Goal: Information Seeking & Learning: Learn about a topic

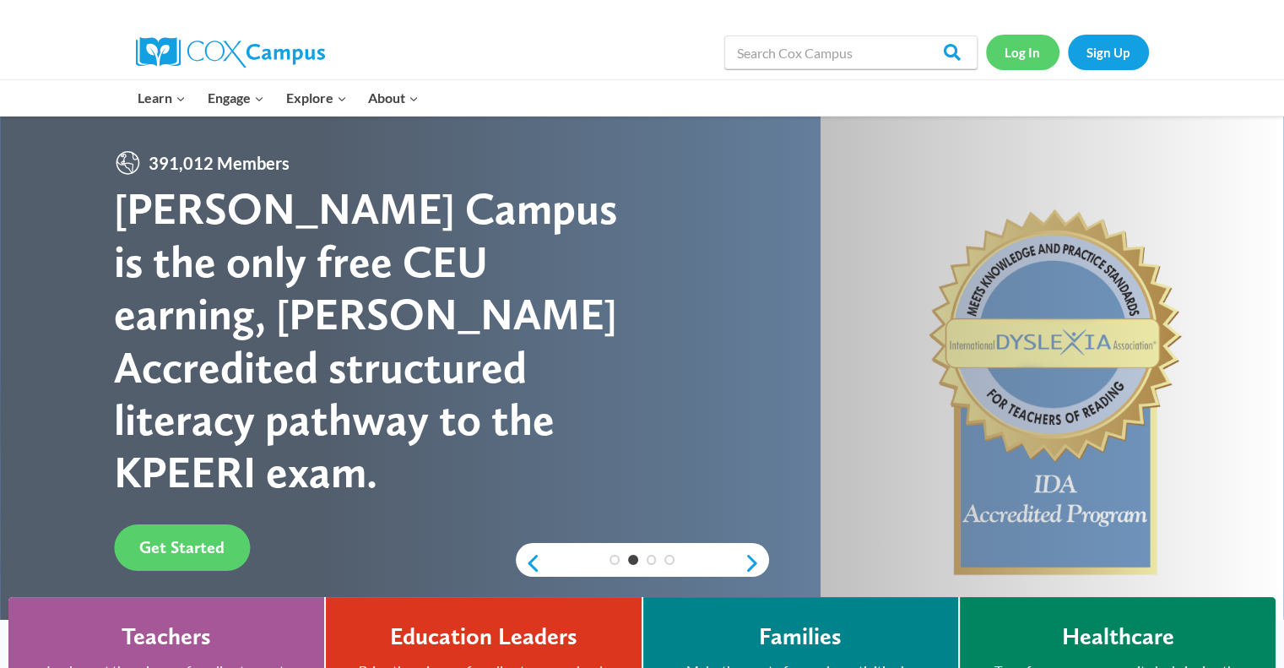
click at [1022, 52] on link "Log In" at bounding box center [1022, 52] width 73 height 35
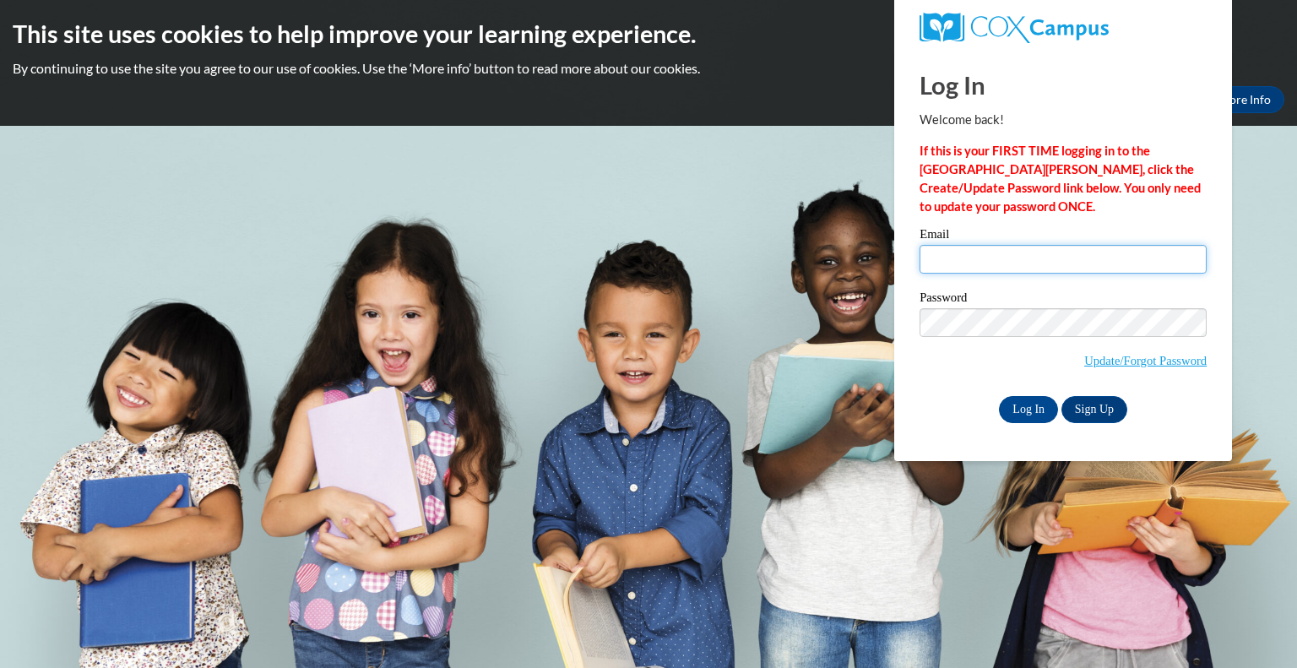
click at [969, 263] on input "Email" at bounding box center [1062, 259] width 287 height 29
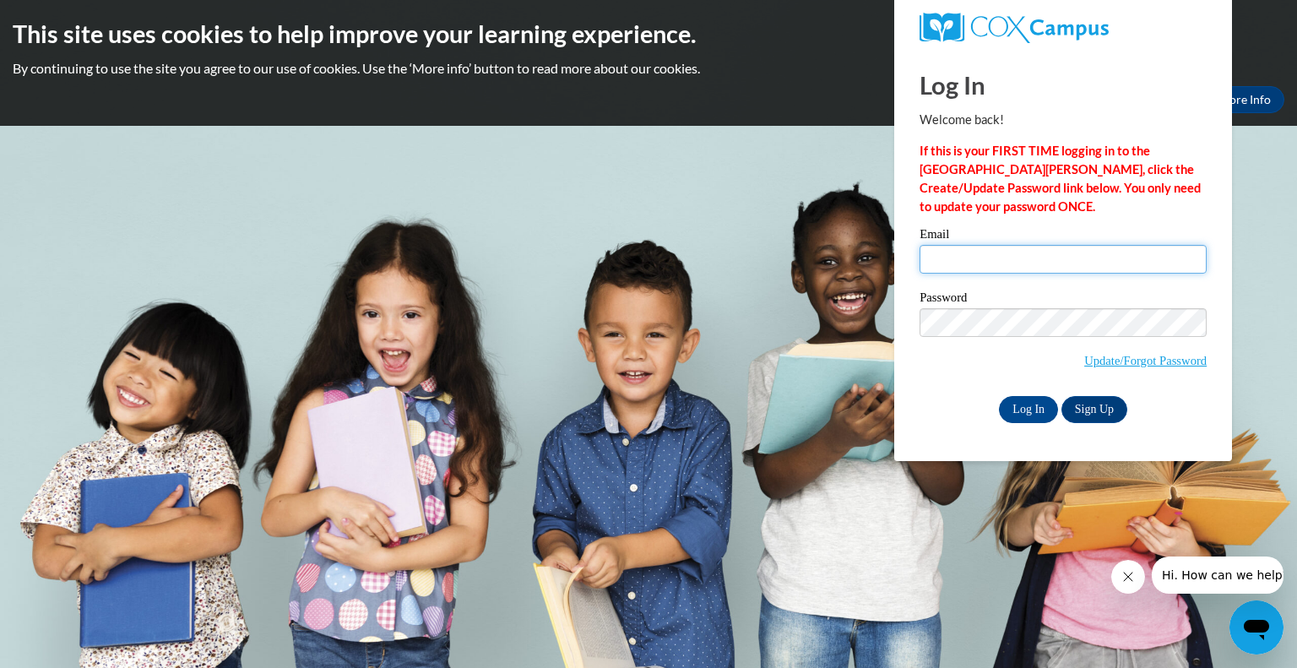
type input "naomi.kulhawy@my.viu.ca"
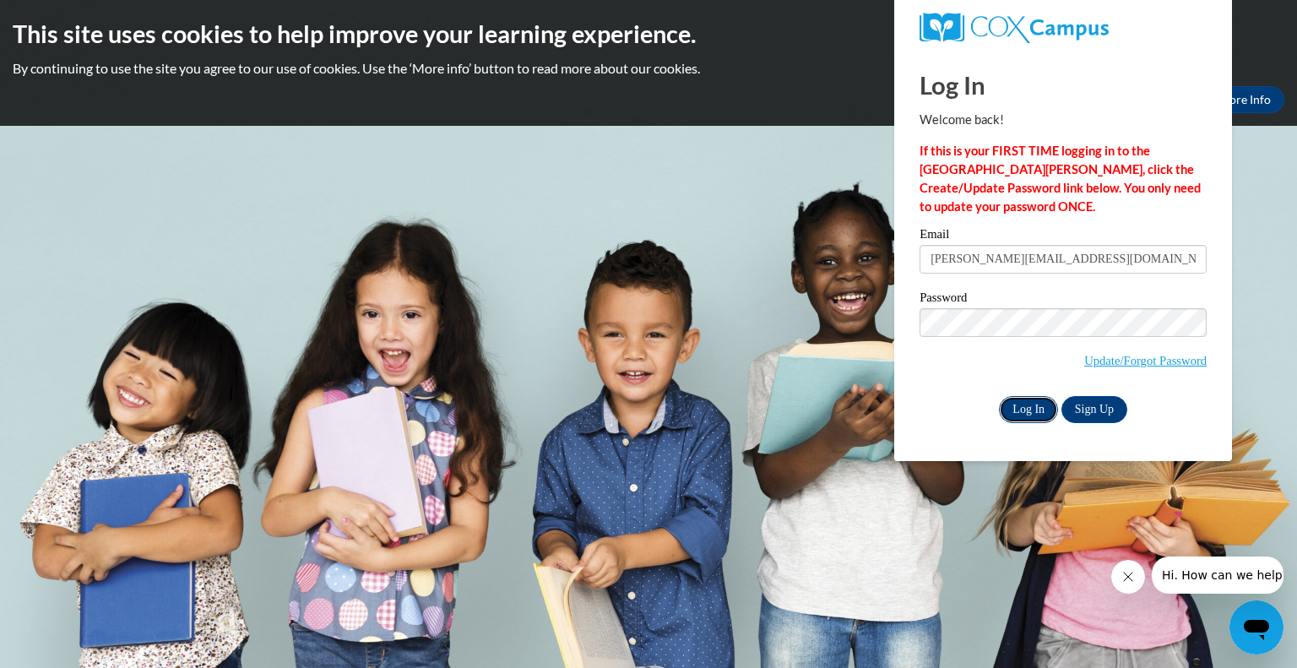
click at [1033, 410] on input "Log In" at bounding box center [1028, 409] width 59 height 27
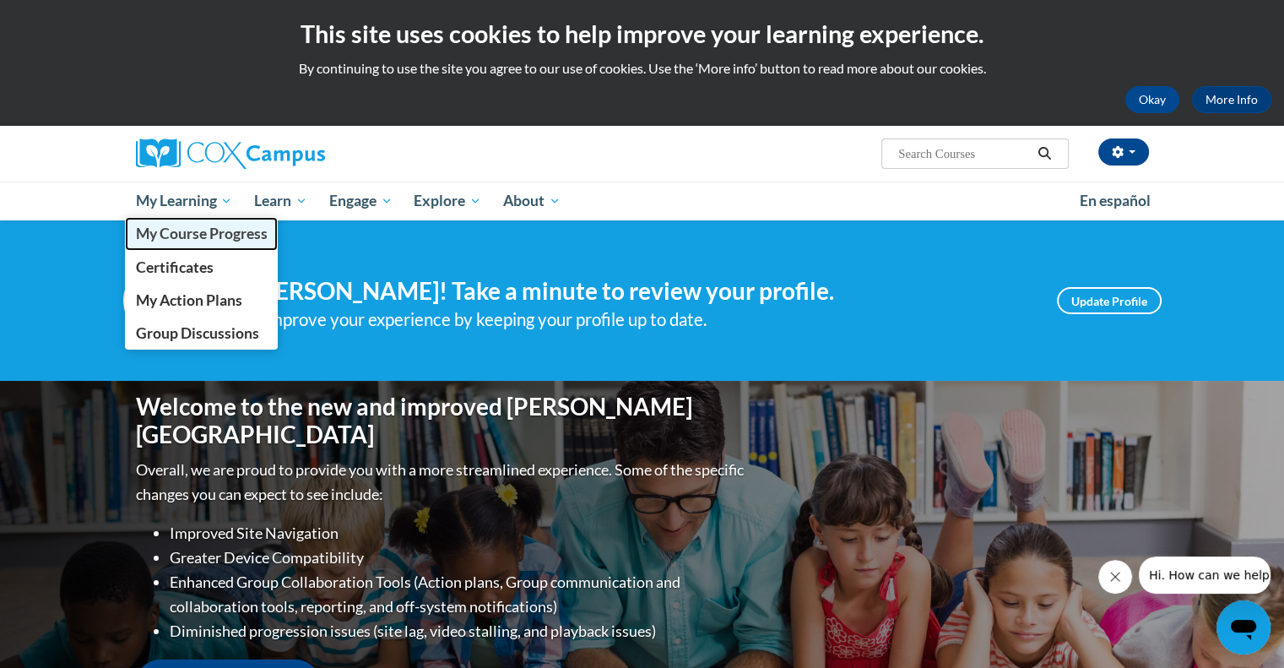
click at [213, 238] on span "My Course Progress" at bounding box center [201, 234] width 132 height 18
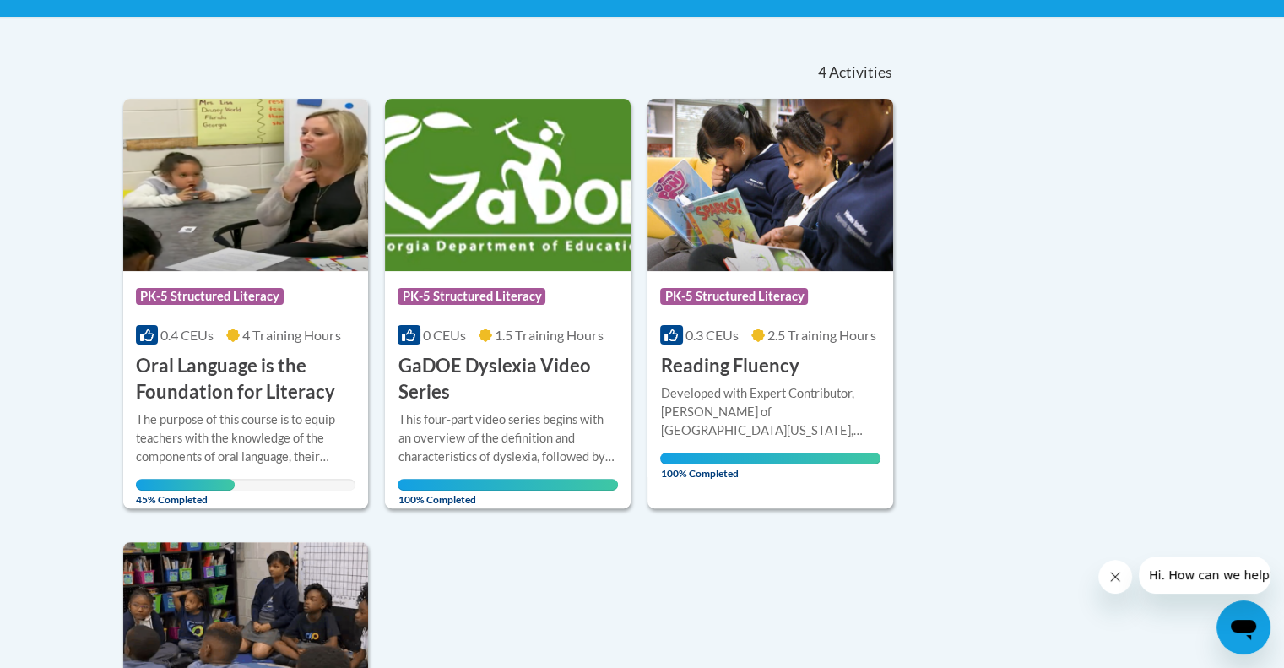
scroll to position [334, 0]
click at [226, 247] on img at bounding box center [246, 185] width 246 height 172
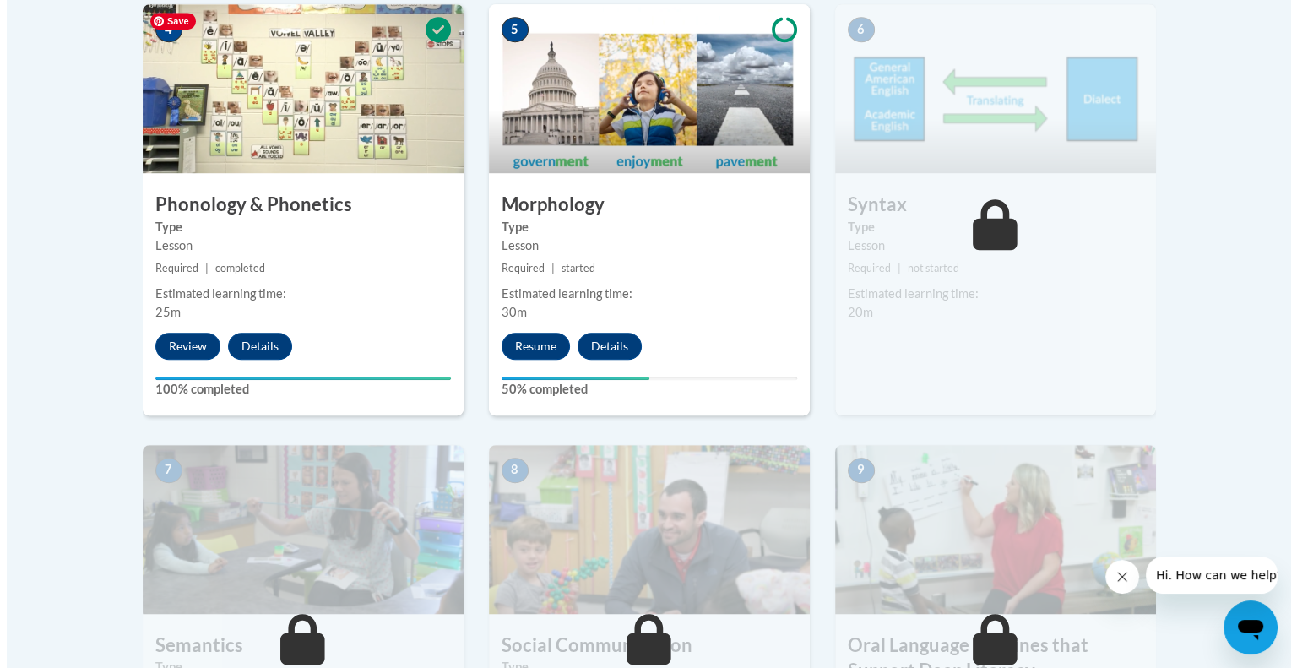
scroll to position [1089, 0]
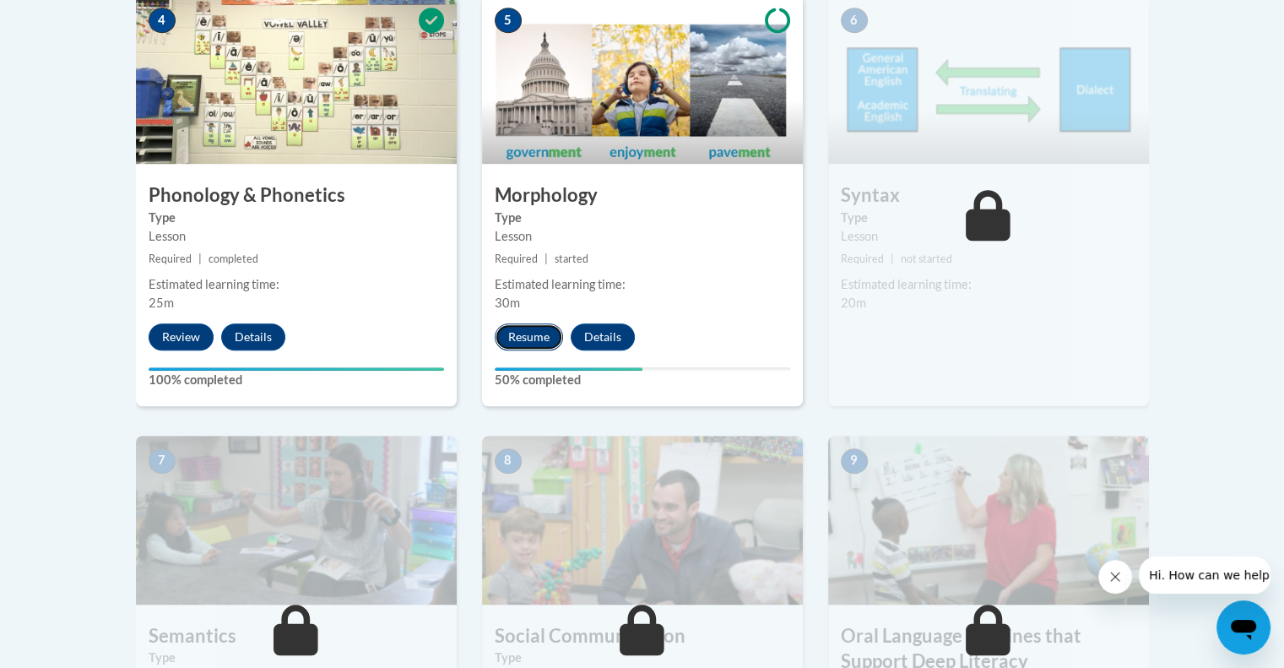
click at [539, 337] on button "Resume" at bounding box center [529, 336] width 68 height 27
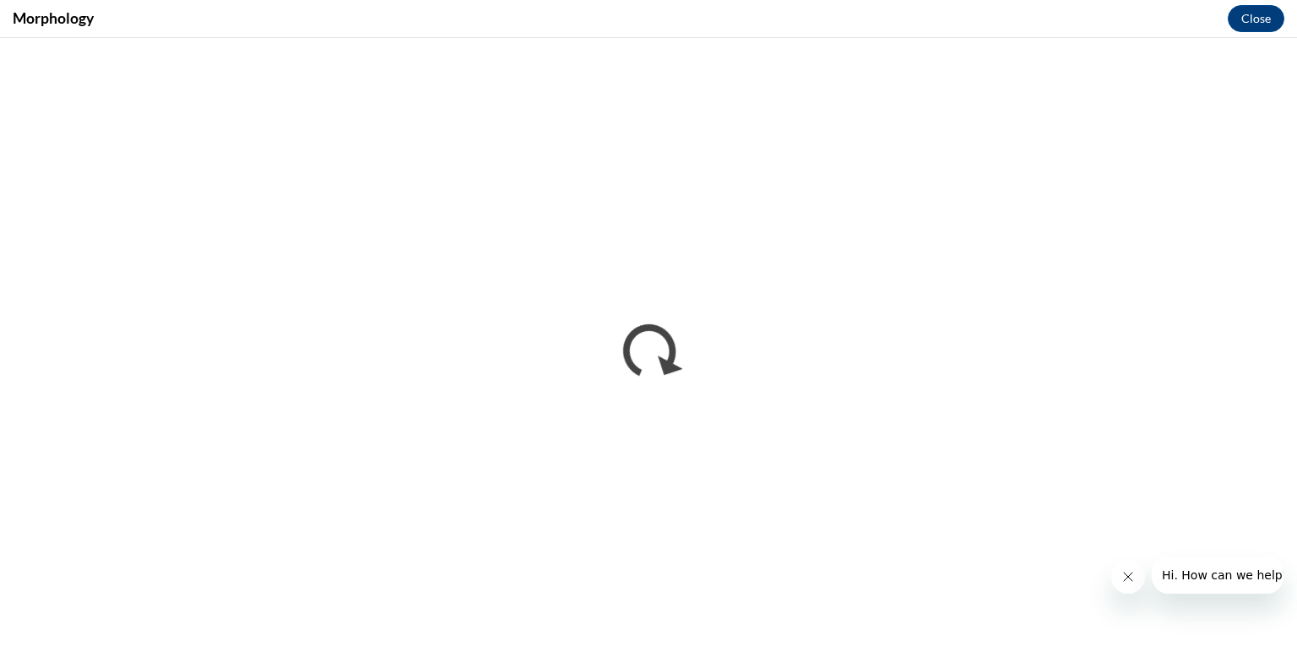
scroll to position [0, 0]
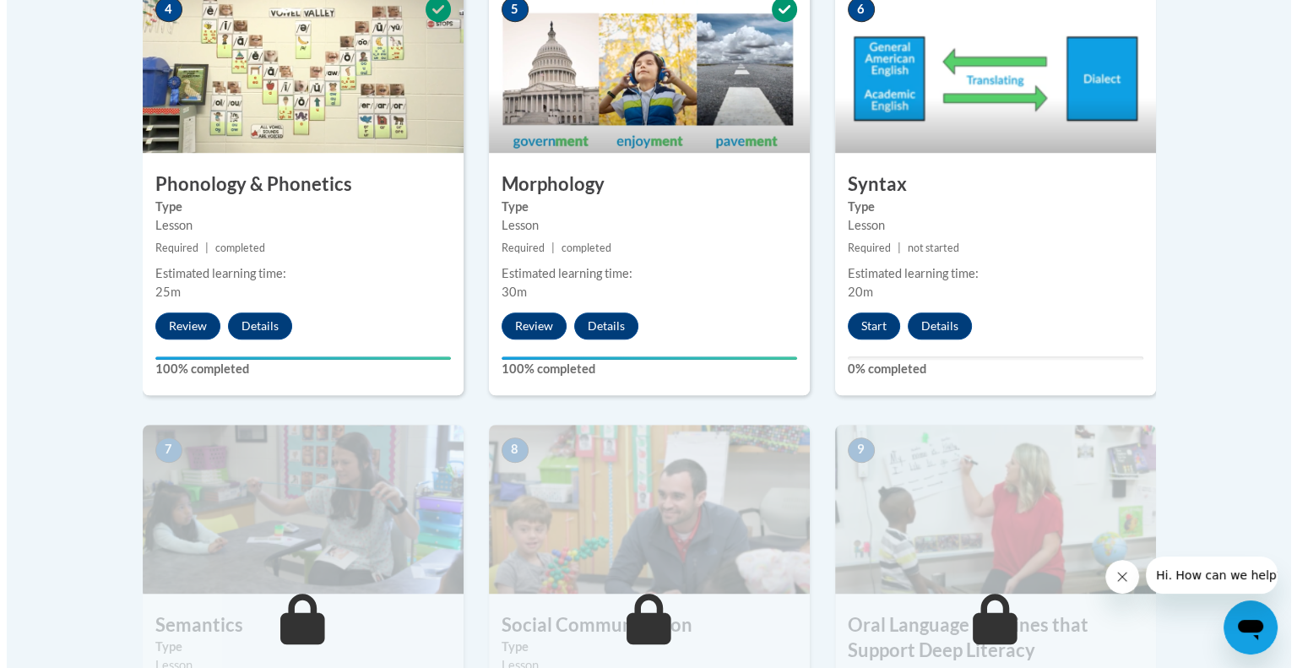
scroll to position [1099, 0]
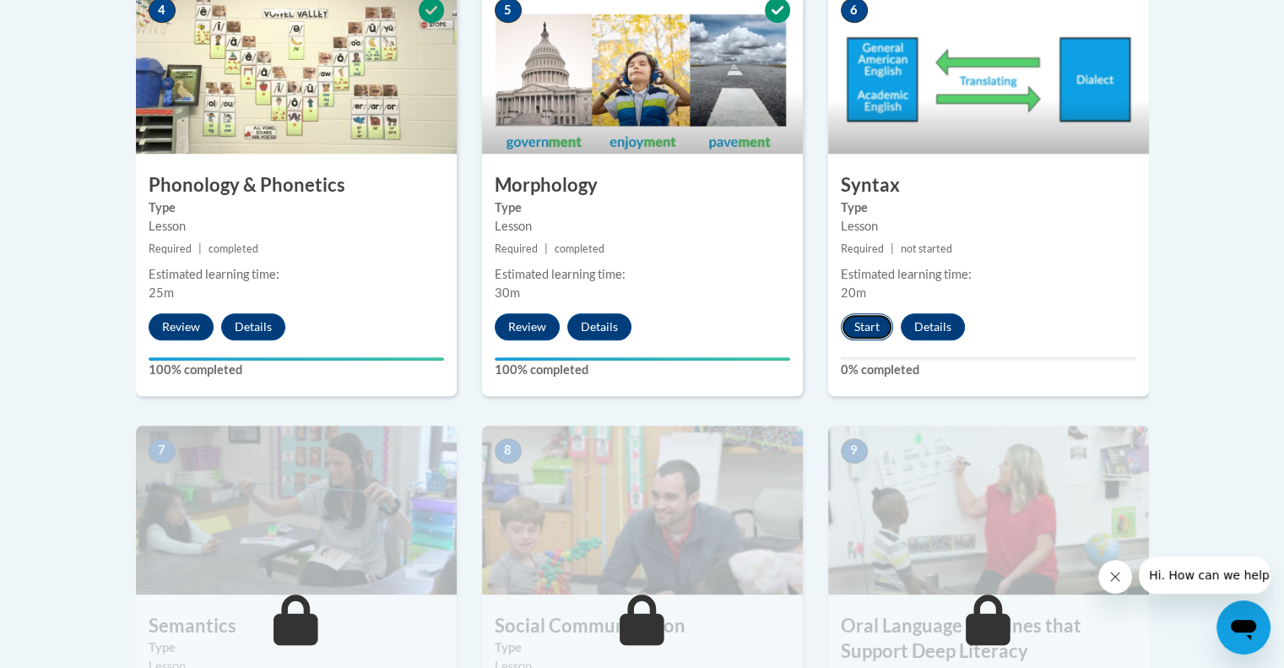
click at [865, 327] on button "Start" at bounding box center [867, 326] width 52 height 27
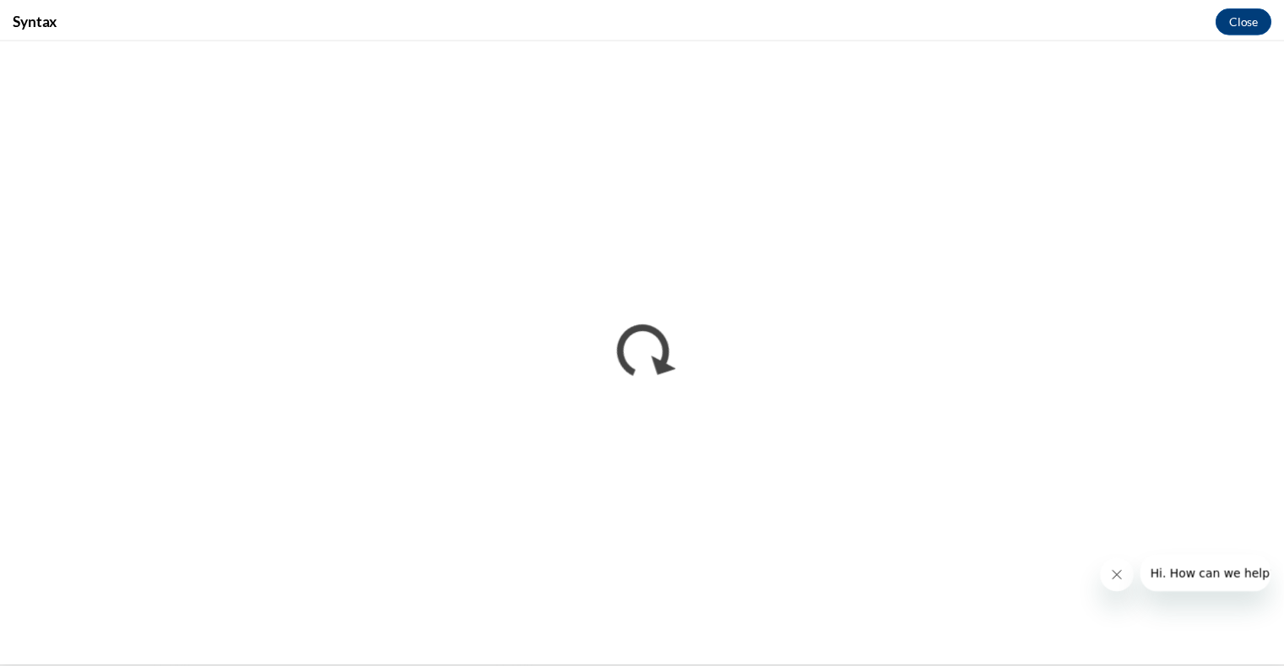
scroll to position [0, 0]
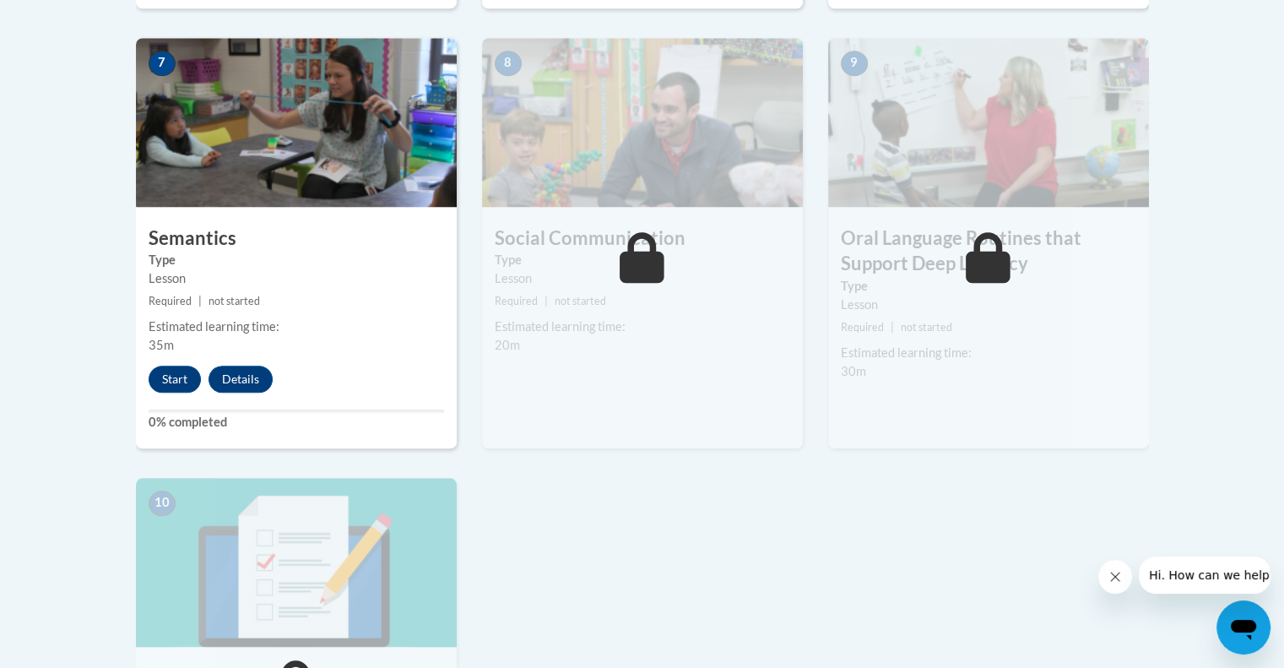
scroll to position [1482, 0]
